Goal: Task Accomplishment & Management: Use online tool/utility

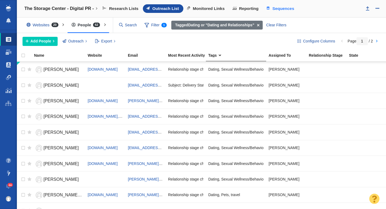
click at [272, 9] on link "Sequences" at bounding box center [281, 8] width 36 height 9
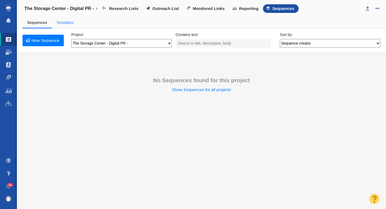
click at [68, 23] on link "Templates" at bounding box center [64, 22] width 17 height 4
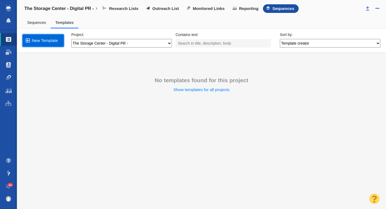
click at [48, 42] on link "New Template" at bounding box center [43, 40] width 41 height 12
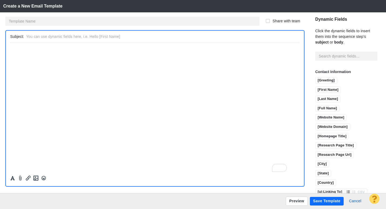
click at [90, 53] on html "﻿" at bounding box center [155, 49] width 290 height 13
paste body "To enrich screen reader interactions, please activate Accessibility in Grammarl…"
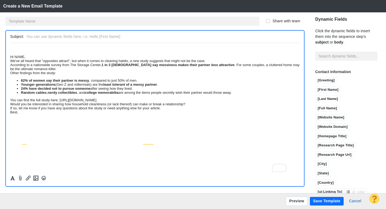
click at [10, 57] on div "Hi NAME," at bounding box center [155, 56] width 290 height 4
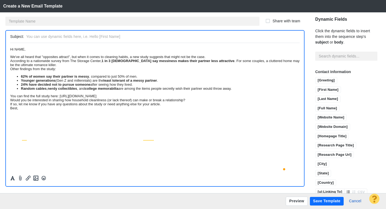
click at [29, 71] on div "Other findings from the study:" at bounding box center [155, 69] width 290 height 4
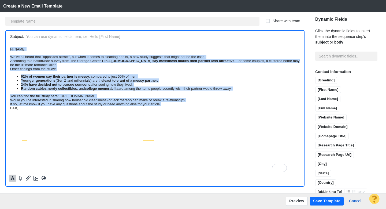
click at [11, 178] on icon "Formatting" at bounding box center [12, 177] width 5 height 5
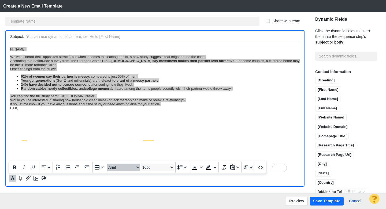
click at [120, 166] on span "Arial" at bounding box center [121, 167] width 26 height 4
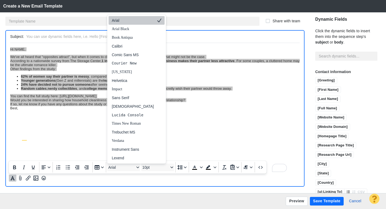
click at [127, 22] on div "Arial" at bounding box center [133, 20] width 42 height 6
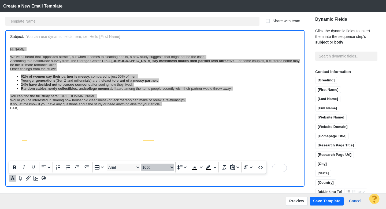
click at [151, 167] on span "10pt" at bounding box center [155, 167] width 26 height 4
click at [155, 127] on div "12pt" at bounding box center [155, 123] width 19 height 6
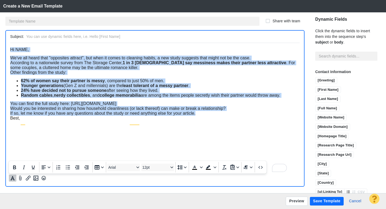
click at [61, 120] on div "Best," at bounding box center [155, 117] width 290 height 5
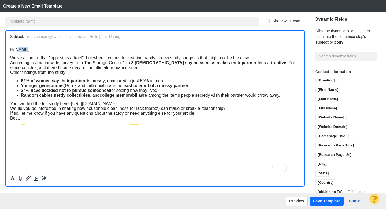
drag, startPoint x: 28, startPoint y: 50, endPoint x: 17, endPoint y: 51, distance: 11.0
click at [17, 50] on span "Hi NAME," at bounding box center [19, 49] width 19 height 5
click at [316, 87] on input "[First Name]" at bounding box center [328, 90] width 25 height 7
click at [254, 59] on div "We've all heard that "opposites attract", but when it comes to cleaning habits,…" at bounding box center [155, 57] width 290 height 5
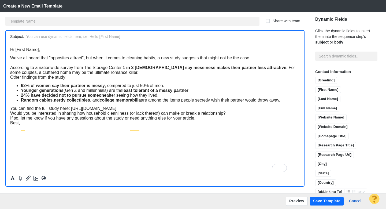
click at [143, 75] on div "According to a nationwide survey from The Storage Center, 1 in 3 Americans say …" at bounding box center [155, 70] width 290 height 10
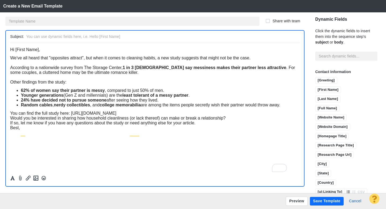
click at [283, 115] on div "You can find the full study here: [URL][DOMAIN_NAME]" at bounding box center [155, 113] width 290 height 5
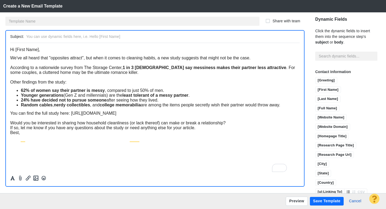
click at [234, 125] on div "Would you be interested in sharing how household cleanliness (or lack thereof) …" at bounding box center [155, 122] width 290 height 5
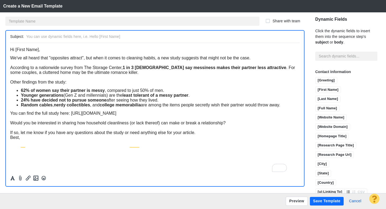
click at [199, 135] on div "If so, let me know if you have any questions about the study or need anything e…" at bounding box center [155, 132] width 290 height 5
click at [113, 149] on div "Best," at bounding box center [155, 146] width 290 height 5
click at [127, 37] on input "text" at bounding box center [161, 37] width 271 height 8
type input "Clutter kills romance for a third of couples, study finds"
click at [88, 21] on input "text" at bounding box center [132, 21] width 254 height 9
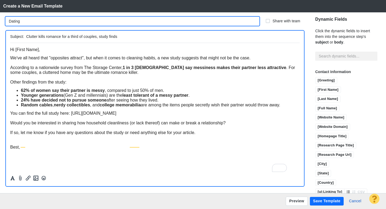
type input "Dating"
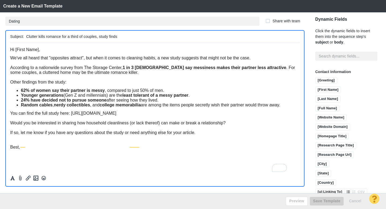
click at [5, 31] on div "Subject: Clutter kills romance for a third of couples, study finds" at bounding box center [154, 108] width 299 height 157
click at [327, 201] on button "Save Template" at bounding box center [327, 201] width 34 height 9
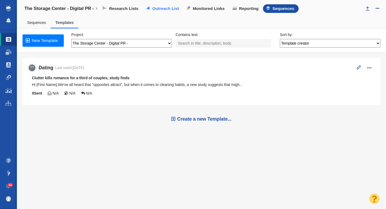
click at [172, 8] on span "Outreach List" at bounding box center [165, 8] width 27 height 5
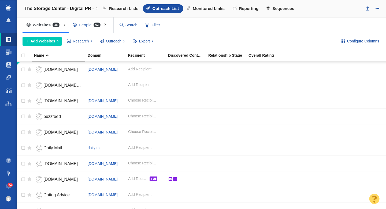
click at [85, 26] on div "People 62" at bounding box center [88, 25] width 38 height 12
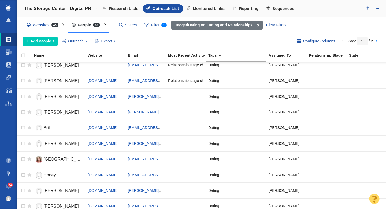
scroll to position [636, 0]
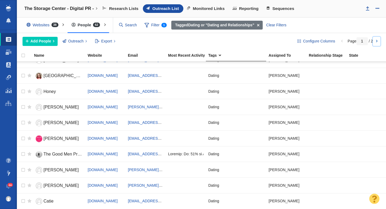
click at [377, 43] on link at bounding box center [377, 41] width 8 height 9
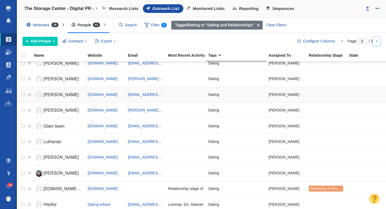
scroll to position [41, 0]
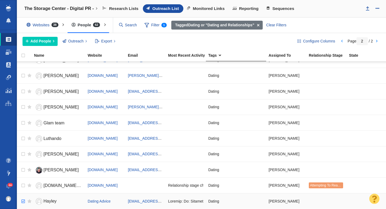
checkbox input "true"
click at [24, 200] on input "checkbox" at bounding box center [23, 201] width 8 height 12
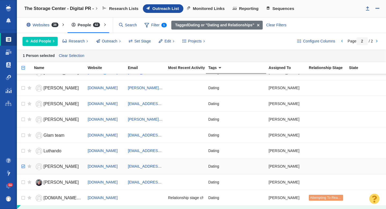
checkbox input "true"
click at [23, 166] on input "checkbox" at bounding box center [23, 166] width 8 height 12
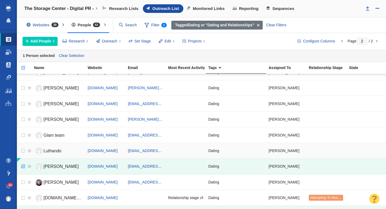
scroll to position [0, 0]
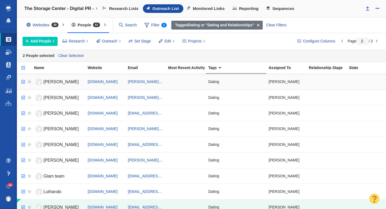
checkbox input "true"
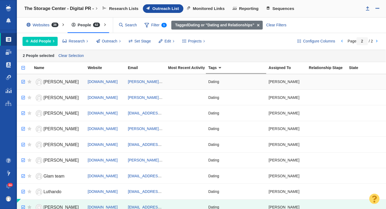
checkbox input "true"
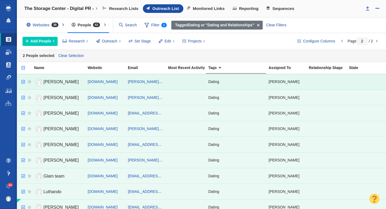
click at [24, 80] on input "checkbox" at bounding box center [23, 82] width 8 height 12
click at [340, 39] on link at bounding box center [343, 41] width 8 height 9
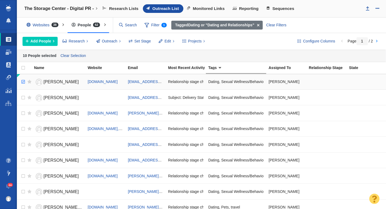
checkbox input "true"
click at [22, 83] on input "checkbox" at bounding box center [23, 82] width 8 height 12
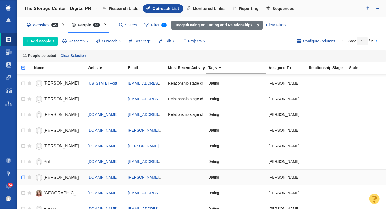
scroll to position [648, 0]
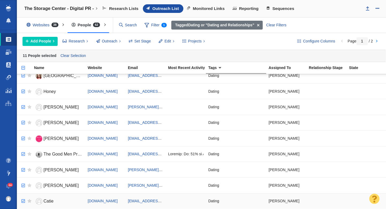
click at [24, 201] on input "checkbox" at bounding box center [23, 201] width 8 height 12
checkbox input "true"
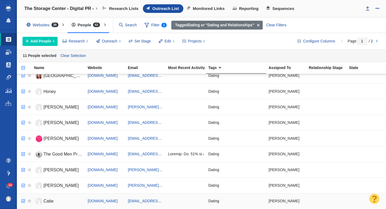
checkbox input "true"
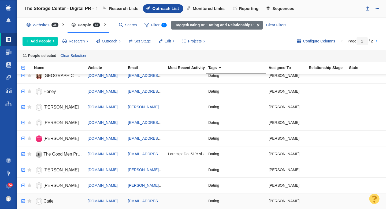
checkbox input "true"
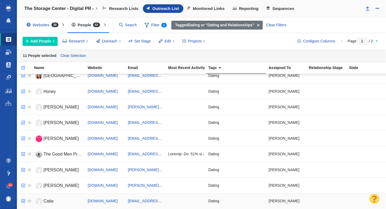
checkbox input "true"
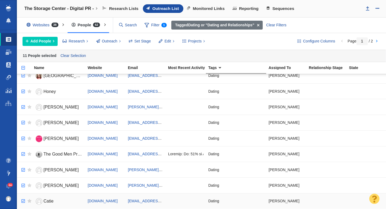
checkbox input "true"
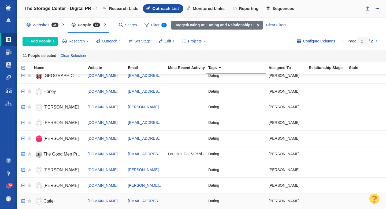
checkbox input "true"
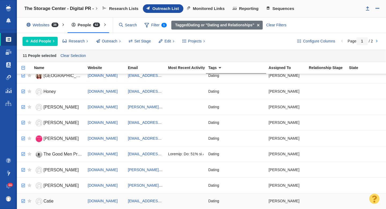
checkbox input "true"
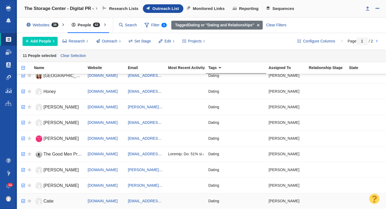
checkbox input "true"
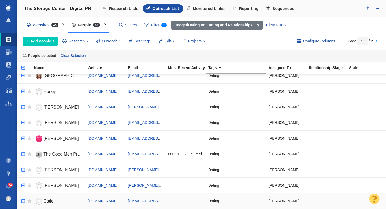
checkbox input "true"
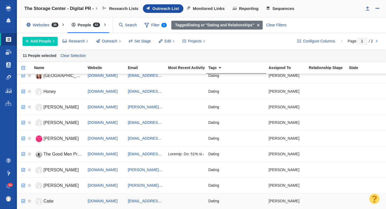
checkbox input "true"
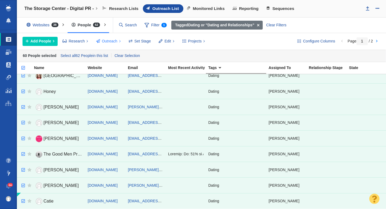
click at [111, 41] on span "Outreach" at bounding box center [110, 41] width 16 height 6
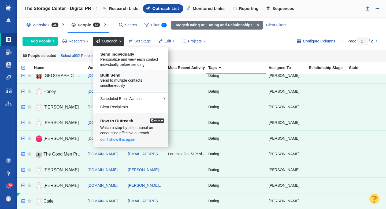
click at [120, 75] on h5 "Bulk Send" at bounding box center [132, 75] width 65 height 5
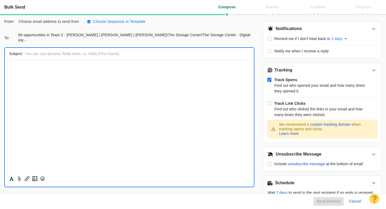
scroll to position [0, 0]
click at [125, 24] on p "Choose Sequence or Template" at bounding box center [119, 22] width 53 height 6
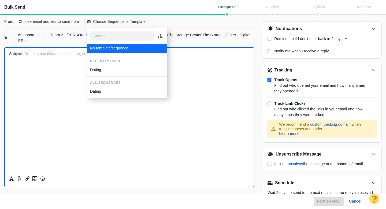
click at [113, 68] on div "Dating" at bounding box center [127, 70] width 74 height 6
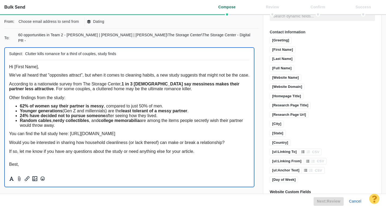
scroll to position [392, 0]
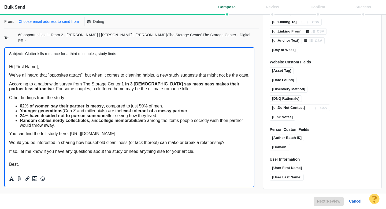
click at [61, 24] on p "Choose email address to send from" at bounding box center [49, 22] width 60 height 6
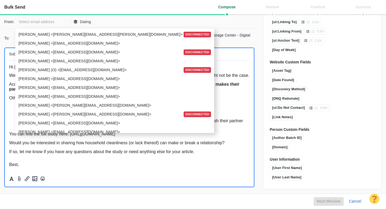
scroll to position [661, 0]
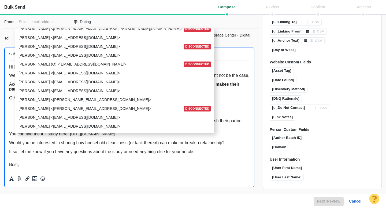
click at [44, 83] on p "[PERSON_NAME] <[EMAIL_ADDRESS][DOMAIN_NAME]>" at bounding box center [115, 82] width 192 height 6
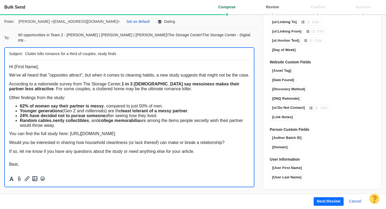
scroll to position [0, 0]
click at [127, 22] on p "Set as default" at bounding box center [138, 22] width 23 height 6
click at [318, 199] on button "Next: review" at bounding box center [329, 201] width 30 height 9
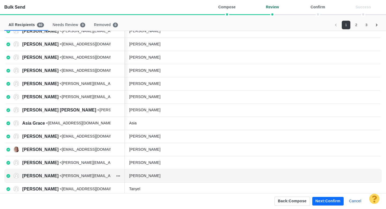
scroll to position [191, 0]
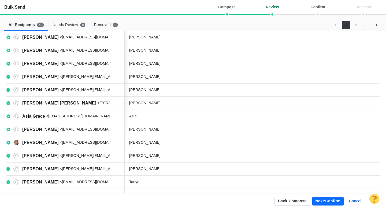
click at [356, 26] on button "2" at bounding box center [356, 25] width 9 height 9
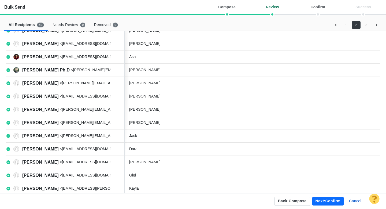
scroll to position [0, 0]
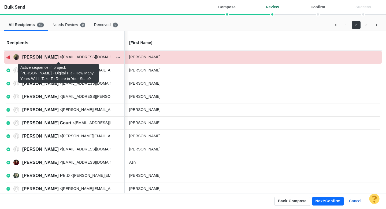
click at [9, 58] on icon at bounding box center [8, 57] width 4 height 4
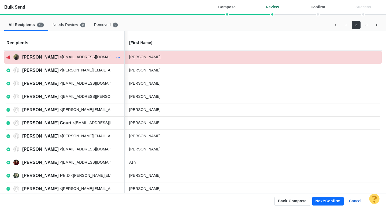
click at [118, 58] on icon "button" at bounding box center [118, 57] width 4 height 4
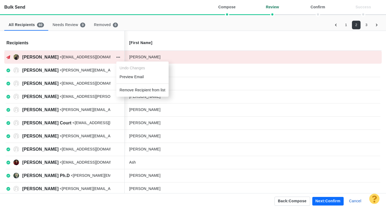
click at [131, 90] on li "Remove Recipient from list" at bounding box center [142, 90] width 52 height 9
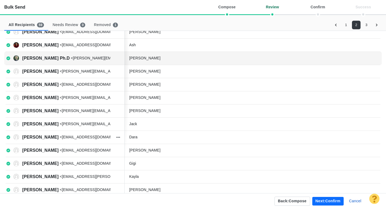
scroll to position [107, 0]
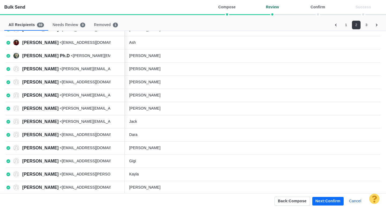
click at [368, 25] on button "3" at bounding box center [366, 25] width 9 height 9
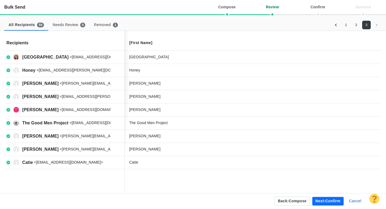
click at [325, 203] on button "Next: confirm" at bounding box center [328, 201] width 31 height 9
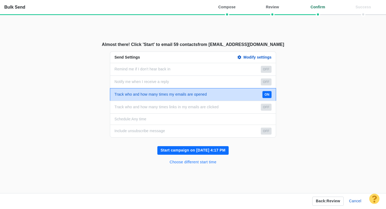
click at [203, 162] on button "Choose different start time" at bounding box center [193, 162] width 53 height 9
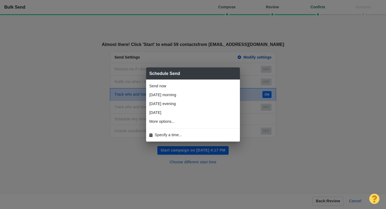
click at [174, 133] on span "Specify a time..." at bounding box center [168, 135] width 27 height 6
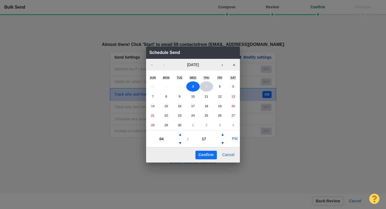
click at [207, 89] on button "4" at bounding box center [206, 86] width 13 height 10
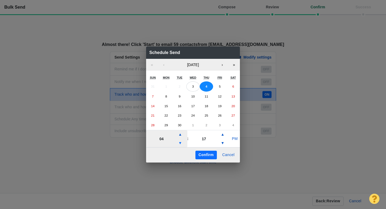
click at [180, 143] on button "▼" at bounding box center [180, 143] width 6 height 9
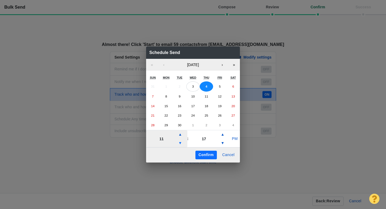
click at [180, 143] on button "▼" at bounding box center [180, 143] width 6 height 9
type input "08"
click at [232, 138] on button "PM" at bounding box center [235, 138] width 10 height 9
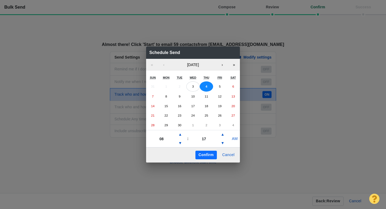
click at [206, 156] on button "Confirm" at bounding box center [206, 155] width 21 height 9
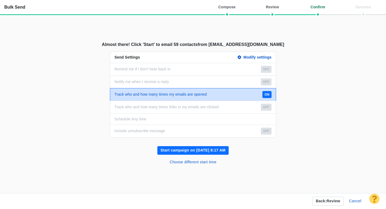
click at [200, 150] on button "Start campaign on [DATE] 8:17 AM" at bounding box center [192, 150] width 71 height 9
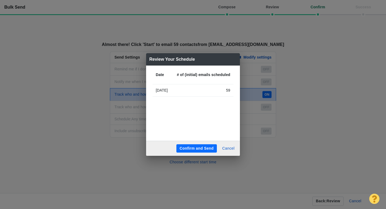
click at [195, 149] on button "Confirm and Send" at bounding box center [197, 148] width 41 height 9
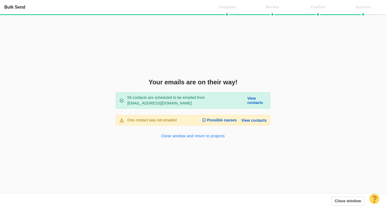
click at [193, 137] on button "Close window and return to projects" at bounding box center [193, 136] width 70 height 9
